Goal: Task Accomplishment & Management: Manage account settings

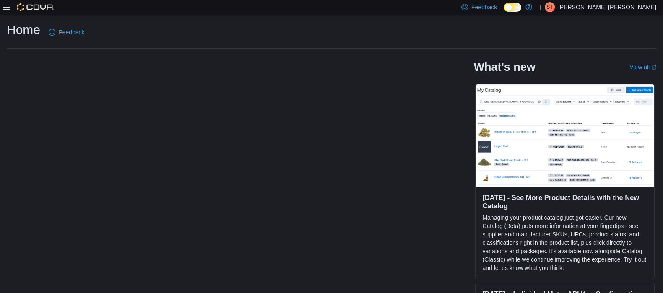
click at [655, 6] on p "[PERSON_NAME] [PERSON_NAME]" at bounding box center [608, 7] width 98 height 10
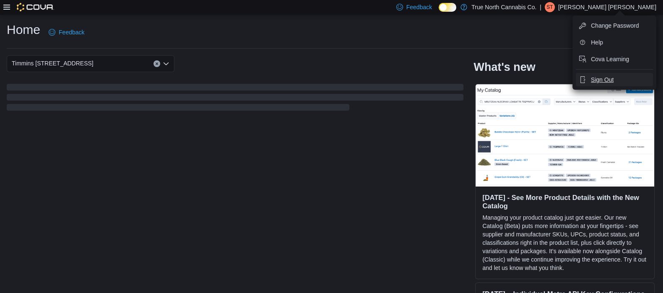
click at [605, 75] on button "Sign Out" at bounding box center [614, 79] width 77 height 13
